Goal: Check status: Check status

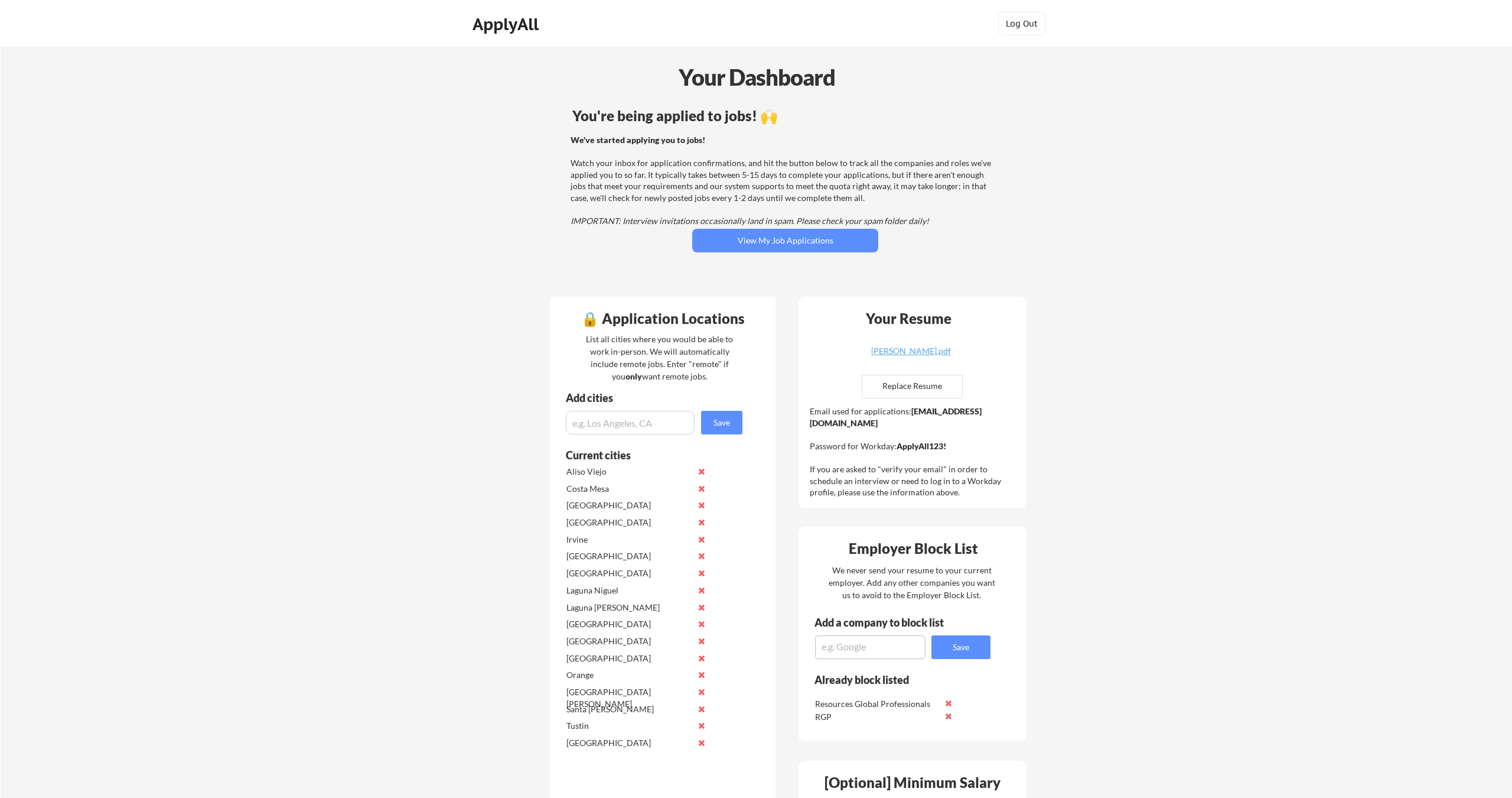
click at [729, 249] on button "View My Job Applications" at bounding box center [785, 240] width 186 height 24
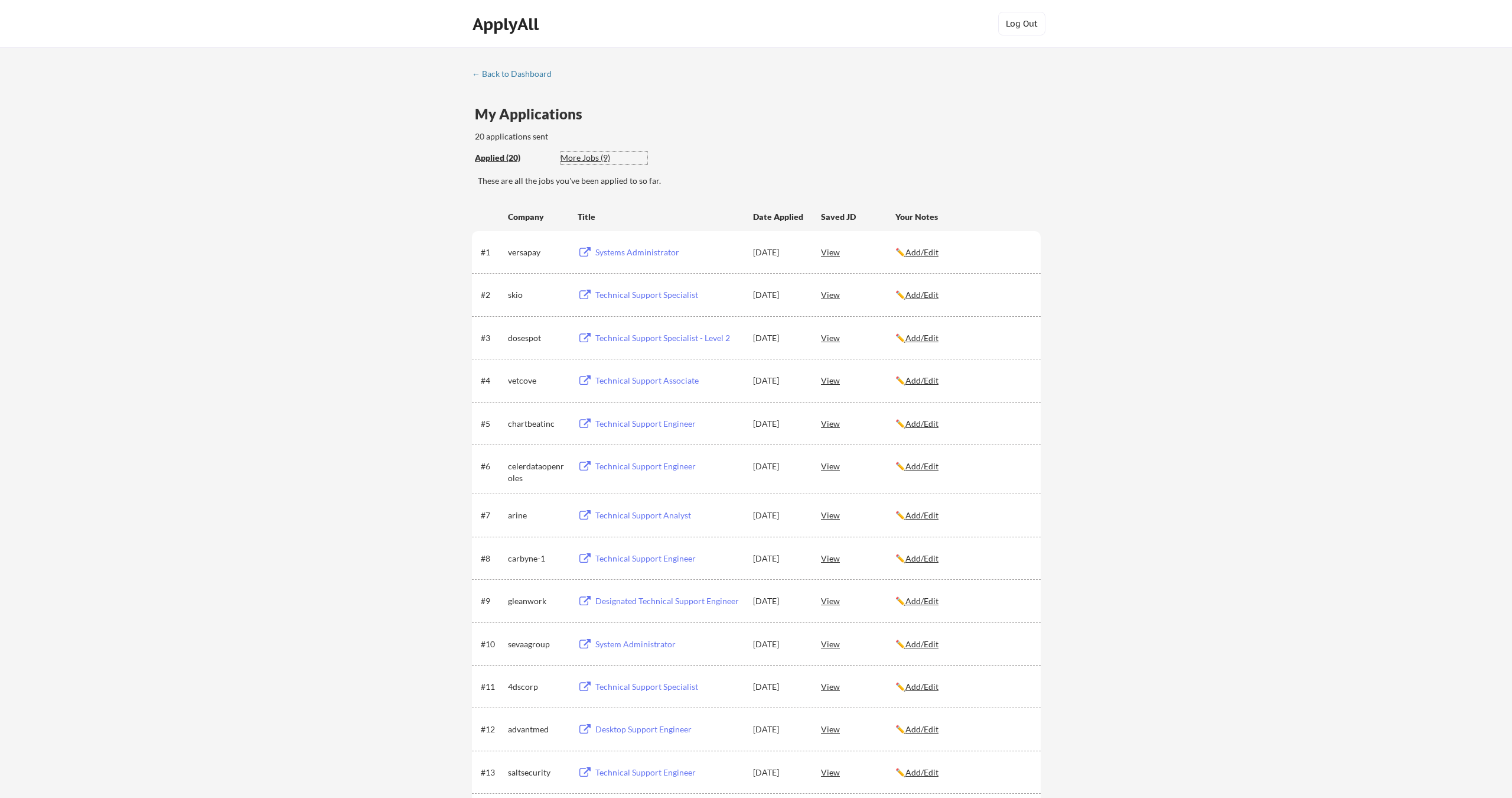
click at [580, 163] on div "More Jobs (9)" at bounding box center [603, 158] width 87 height 13
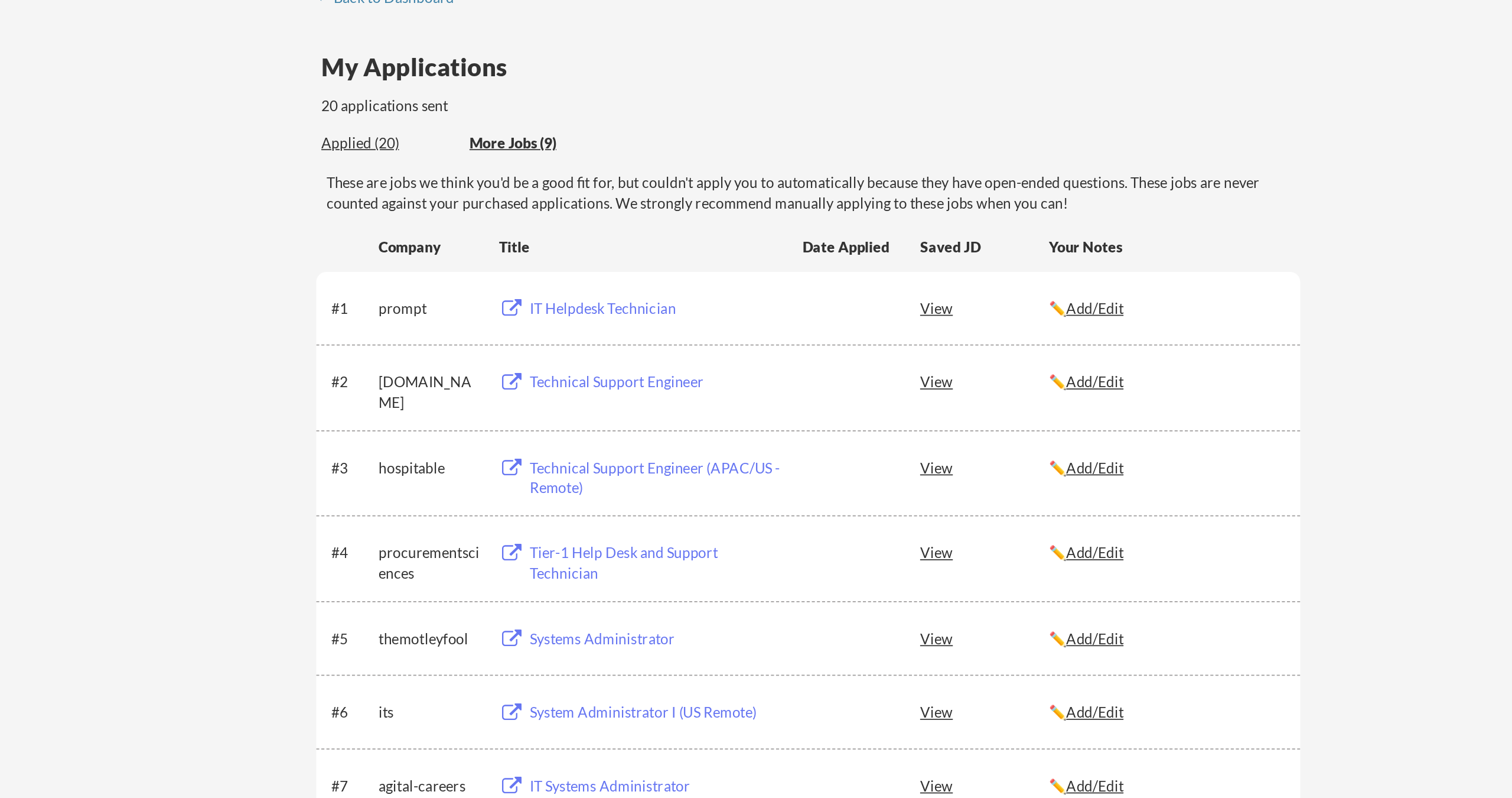
click at [475, 152] on div "Applied (20)" at bounding box center [513, 158] width 77 height 12
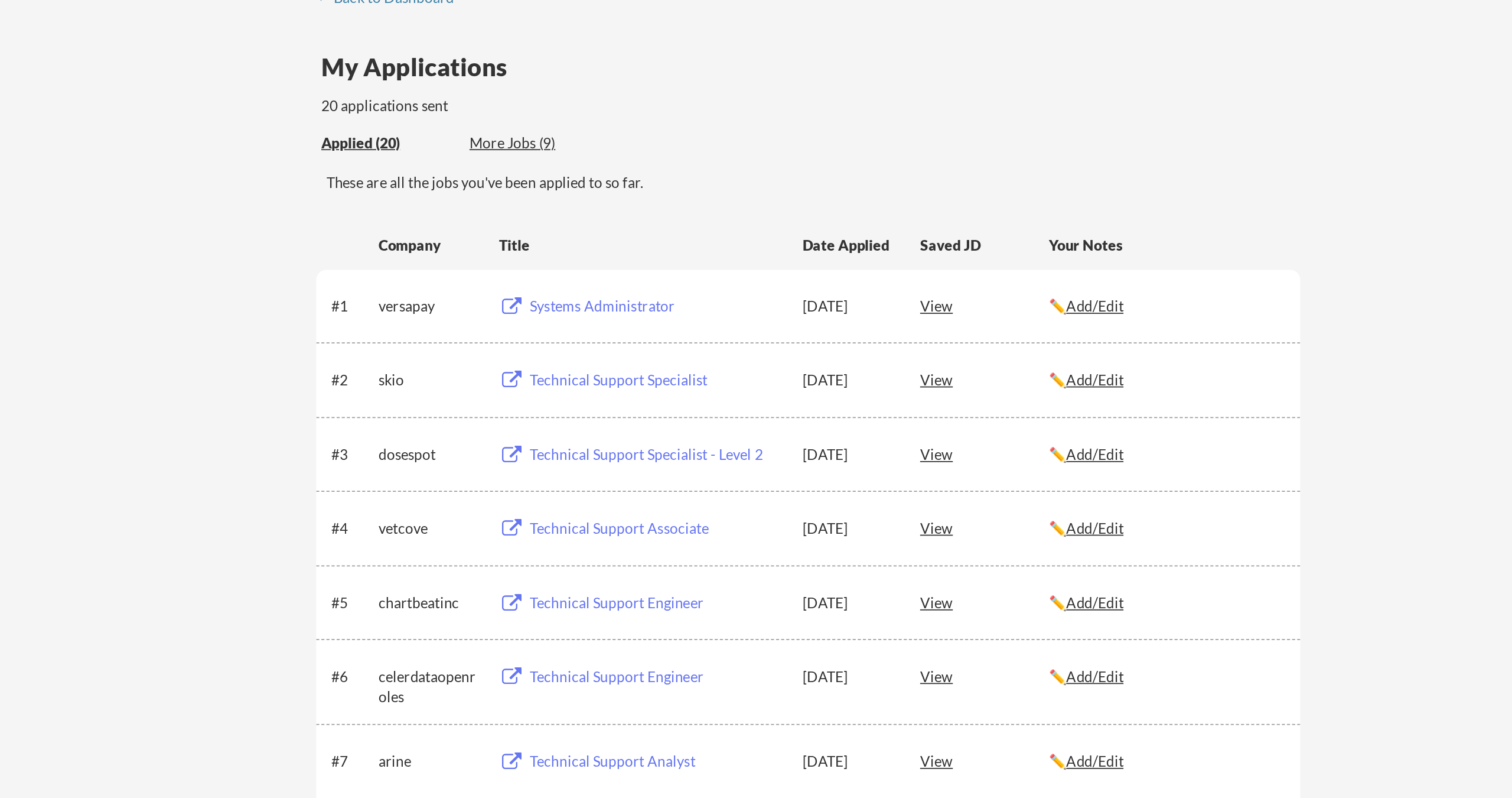
click at [478, 175] on div "These are all the jobs you've been applied to so far." at bounding box center [759, 181] width 563 height 12
click at [560, 152] on div "More Jobs (9)" at bounding box center [603, 158] width 87 height 12
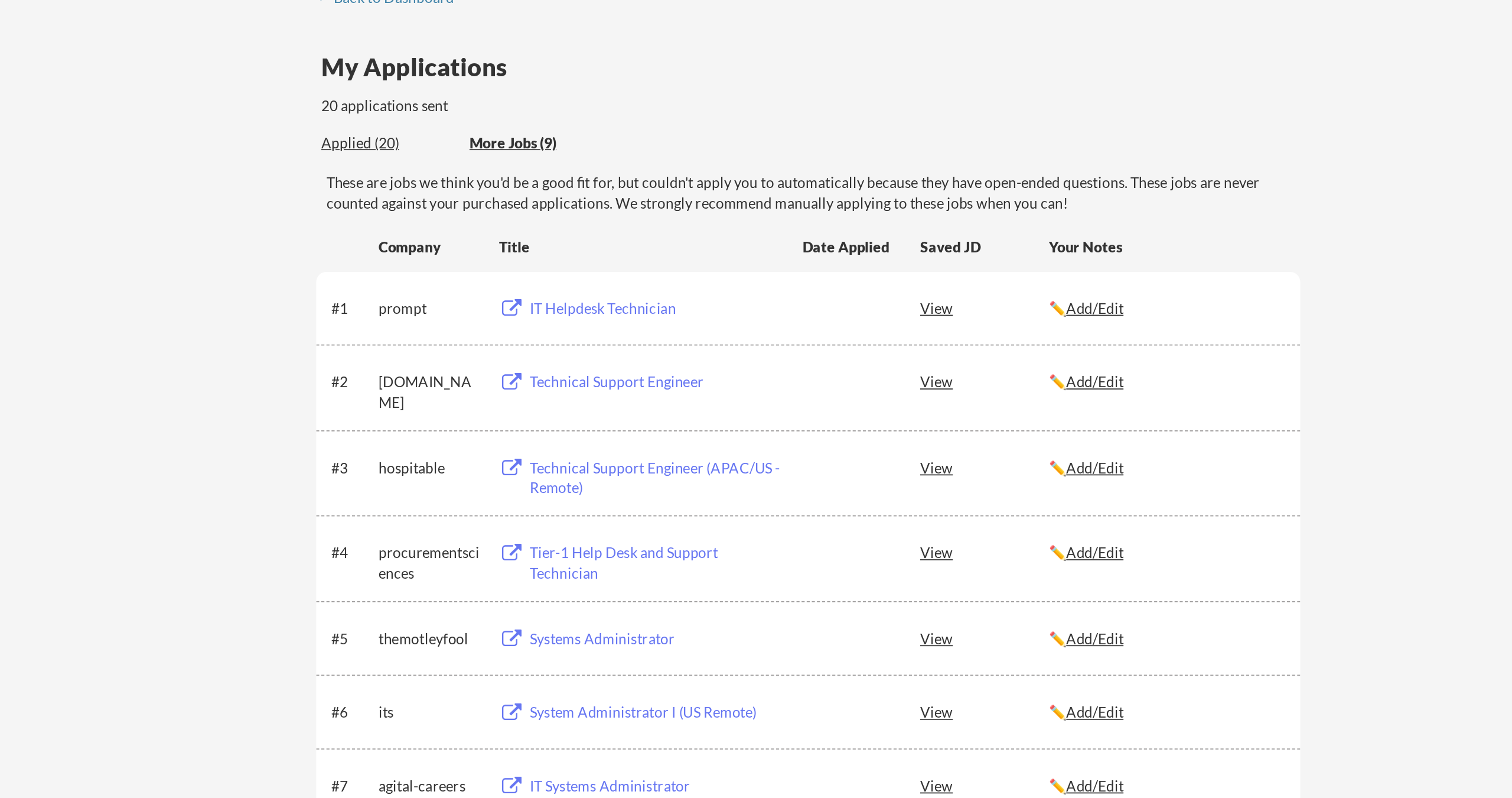
click at [478, 175] on div "These are jobs we think you'd be a good fit for, but couldn't apply you to auto…" at bounding box center [759, 186] width 563 height 23
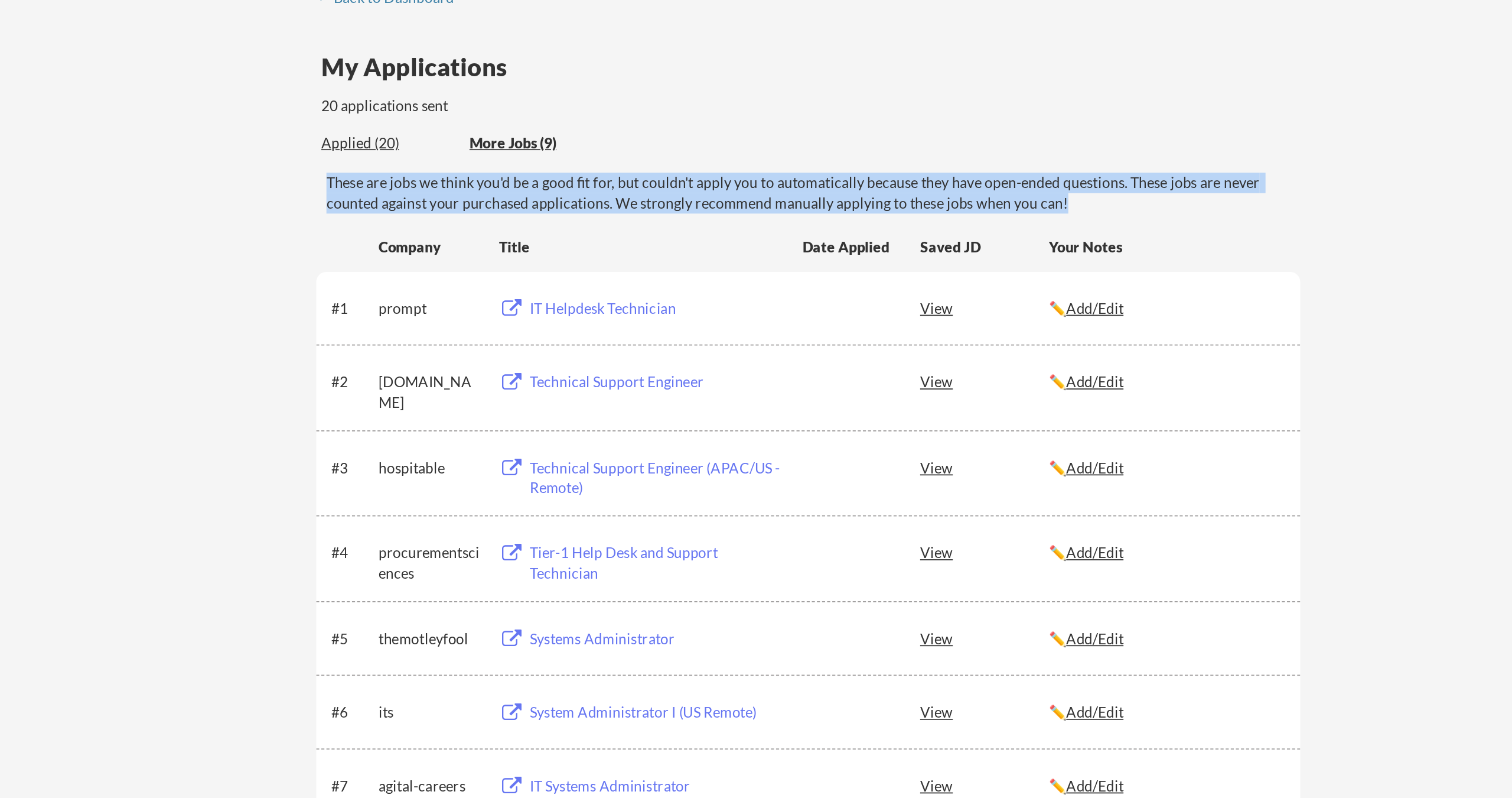
click at [478, 175] on div "These are jobs we think you'd be a good fit for, but couldn't apply you to auto…" at bounding box center [759, 186] width 563 height 23
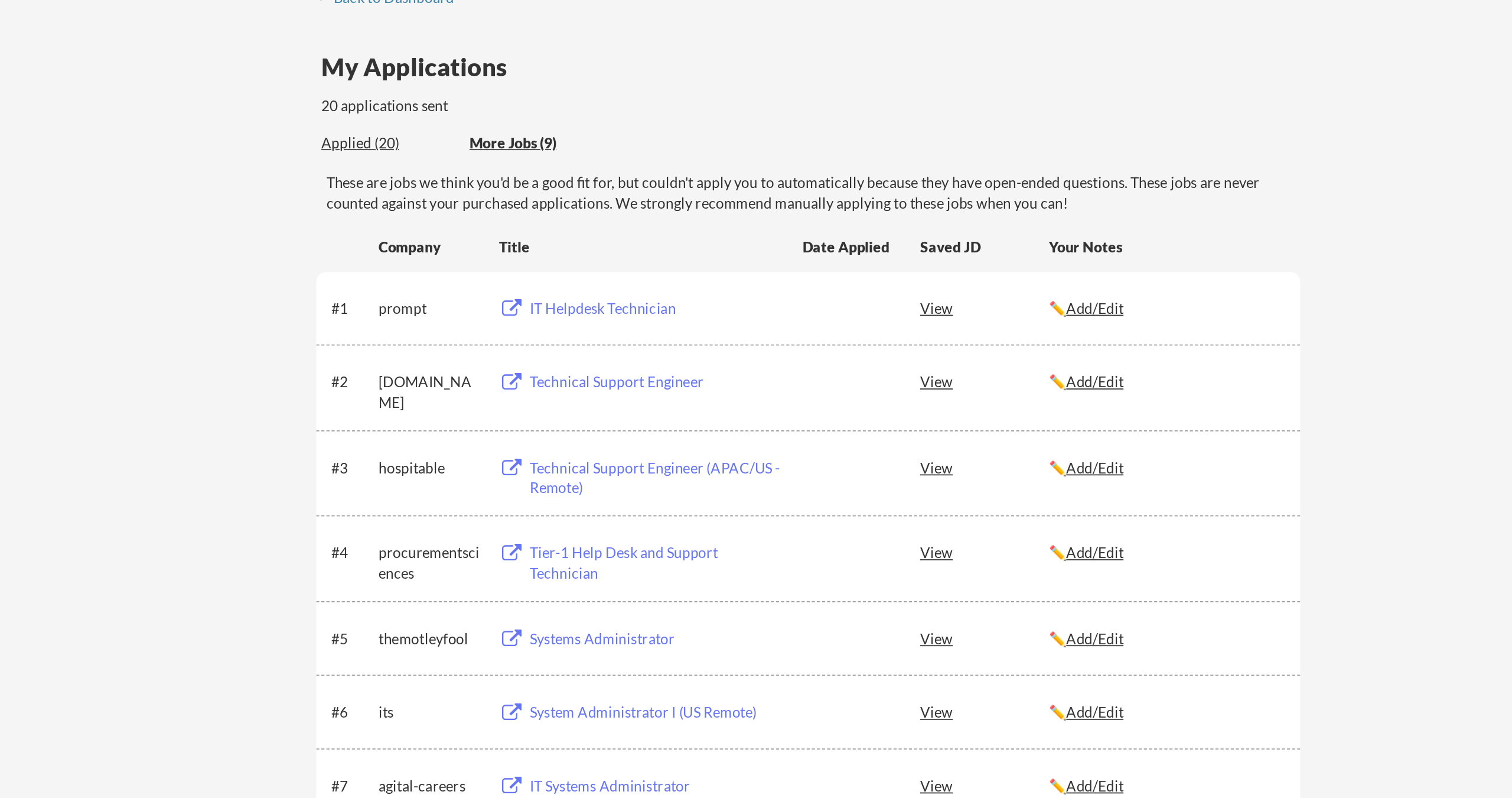
click at [596, 248] on div "IT Helpdesk Technician" at bounding box center [669, 254] width 147 height 12
